Goal: Register for event/course

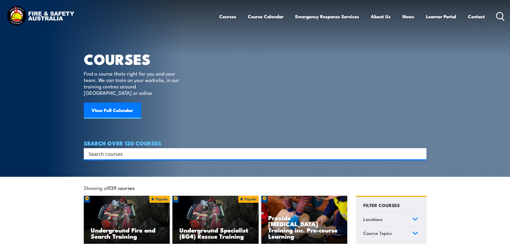
click at [167, 150] on input "Search input" at bounding box center [252, 154] width 326 height 8
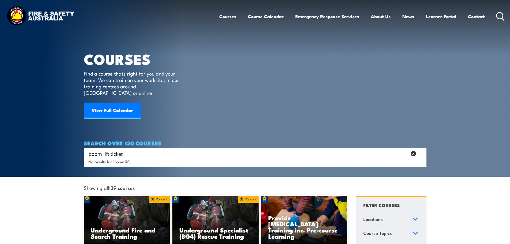
type input "boom lift ticket"
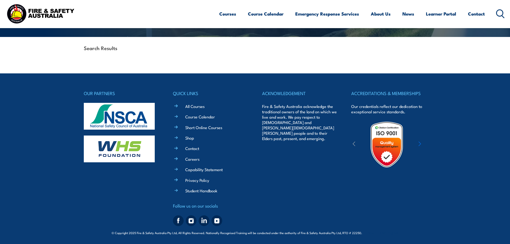
scroll to position [117, 0]
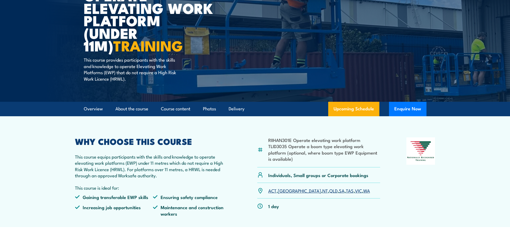
scroll to position [80, 0]
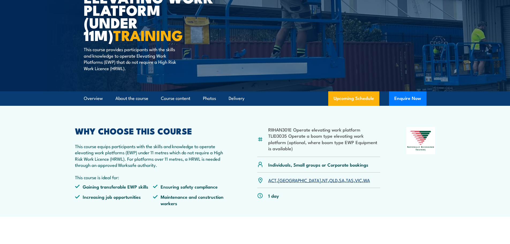
click at [339, 180] on link "SA" at bounding box center [342, 180] width 6 height 6
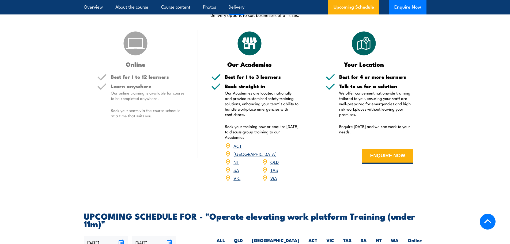
scroll to position [618, 0]
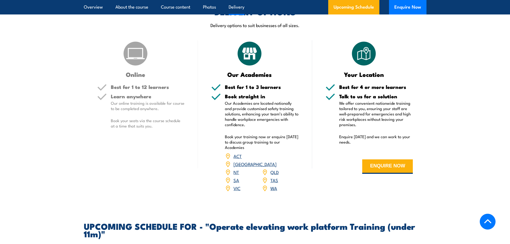
click at [235, 177] on link "SA" at bounding box center [236, 180] width 6 height 6
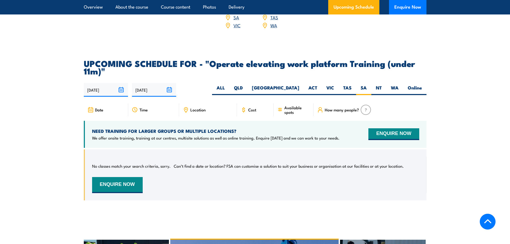
scroll to position [779, 0]
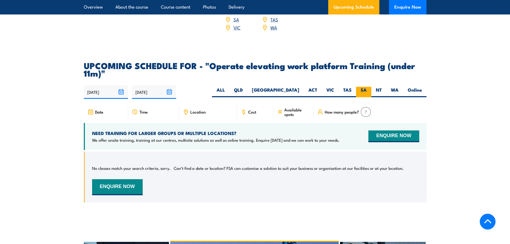
click at [364, 87] on label "SA" at bounding box center [363, 92] width 15 height 10
click at [367, 87] on input "SA" at bounding box center [368, 88] width 3 height 3
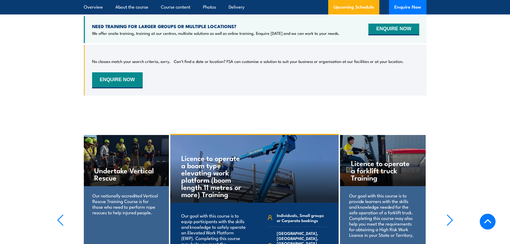
scroll to position [886, 0]
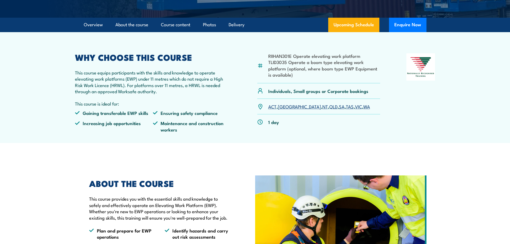
scroll to position [80, 0]
